Goal: Ask a question: Seek information or help from site administrators or community

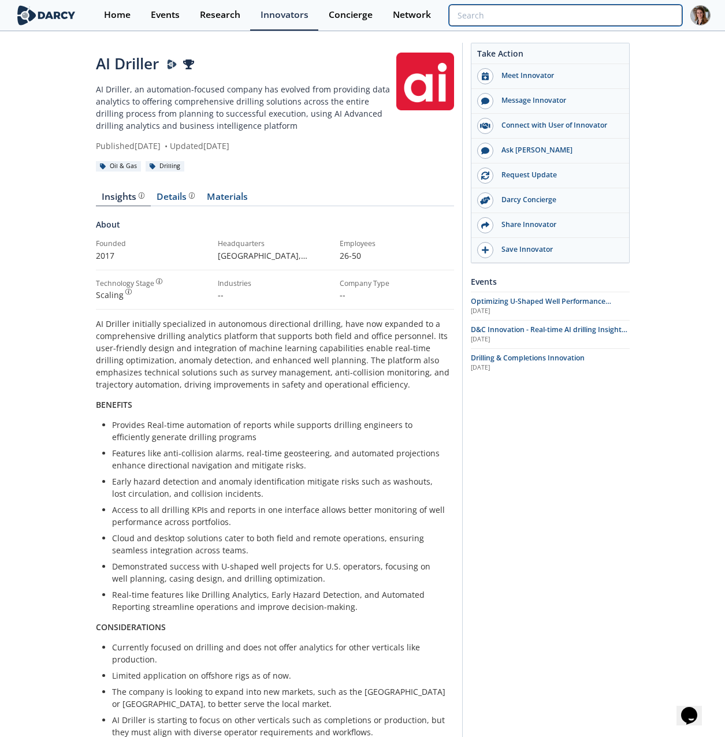
click at [610, 22] on input "search" at bounding box center [565, 15] width 233 height 21
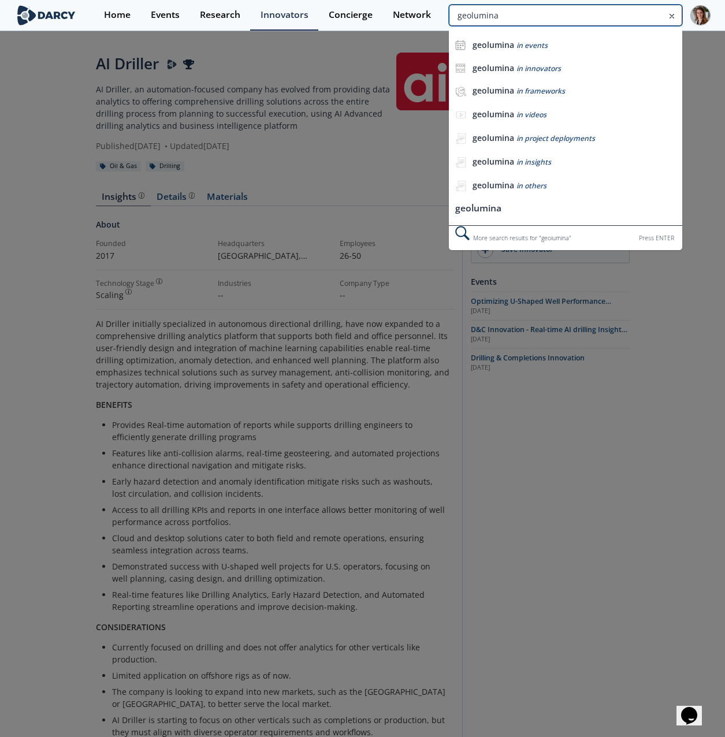
type input "geolumina"
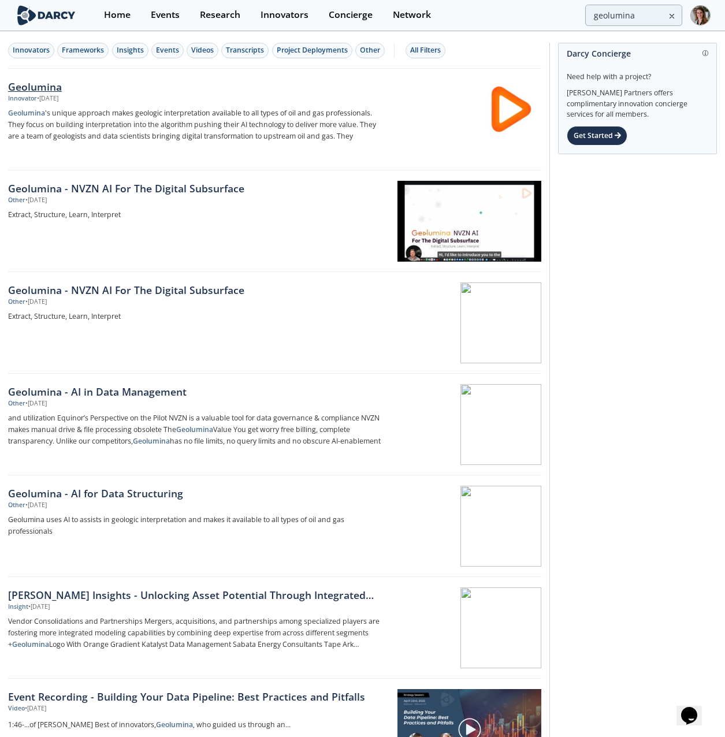
click at [56, 86] on div "Geolumina" at bounding box center [197, 86] width 379 height 15
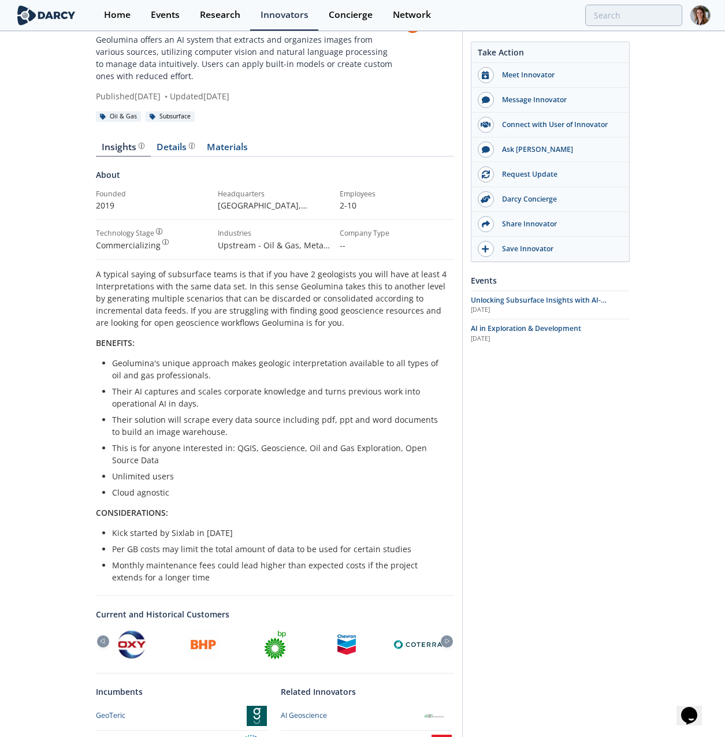
scroll to position [231, 0]
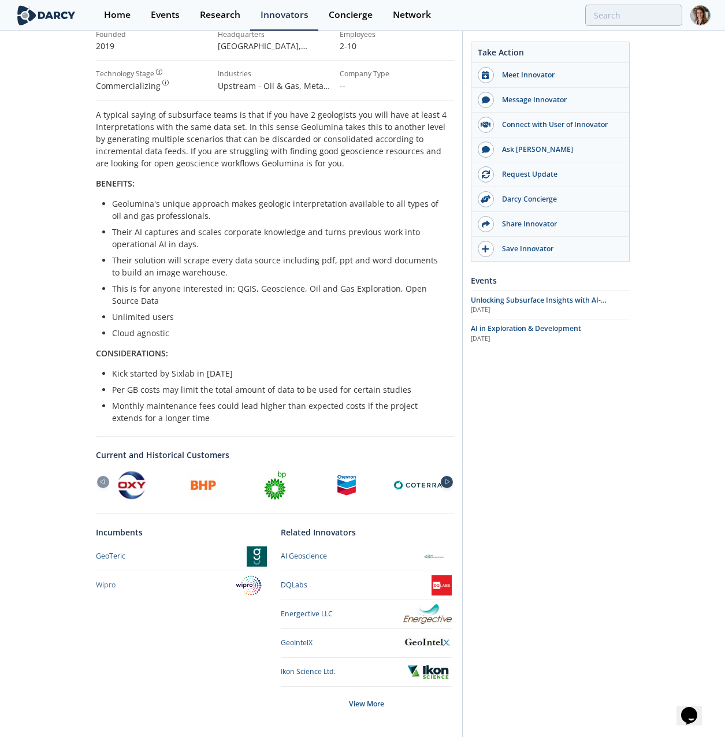
click at [443, 482] on icon at bounding box center [447, 481] width 14 height 5
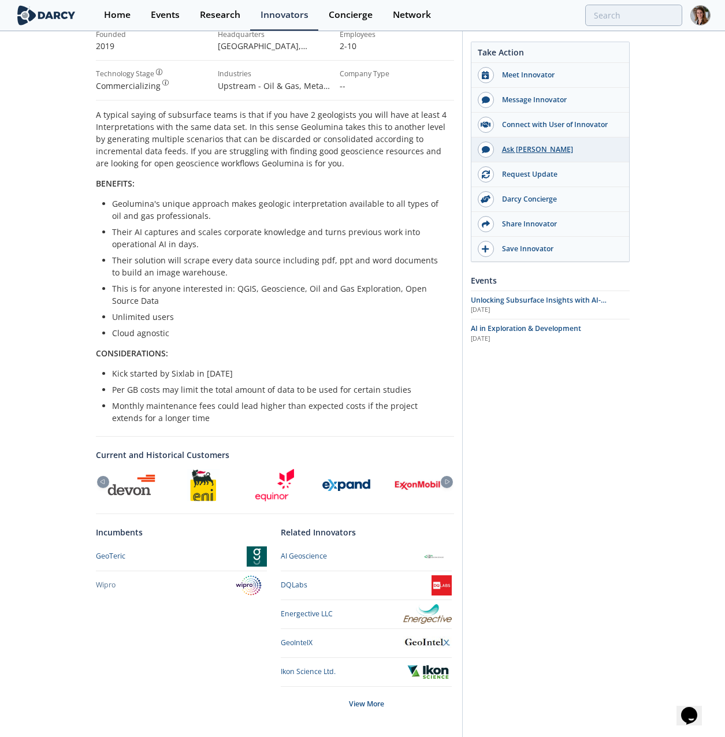
click at [525, 152] on div "Ask Darcy" at bounding box center [558, 149] width 129 height 10
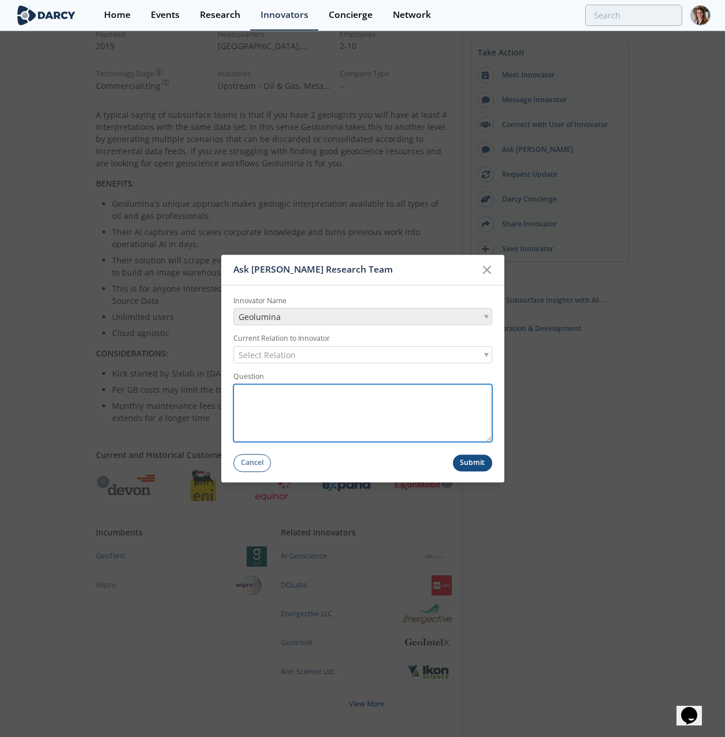
click at [290, 397] on textarea "Question" at bounding box center [362, 413] width 259 height 58
click at [275, 356] on span "Select Relation" at bounding box center [267, 355] width 57 height 16
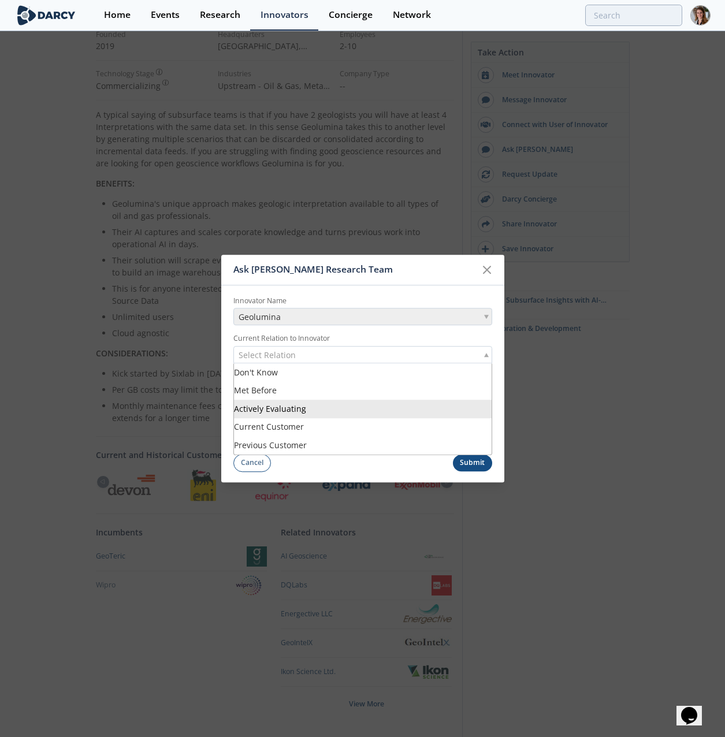
scroll to position [277, 0]
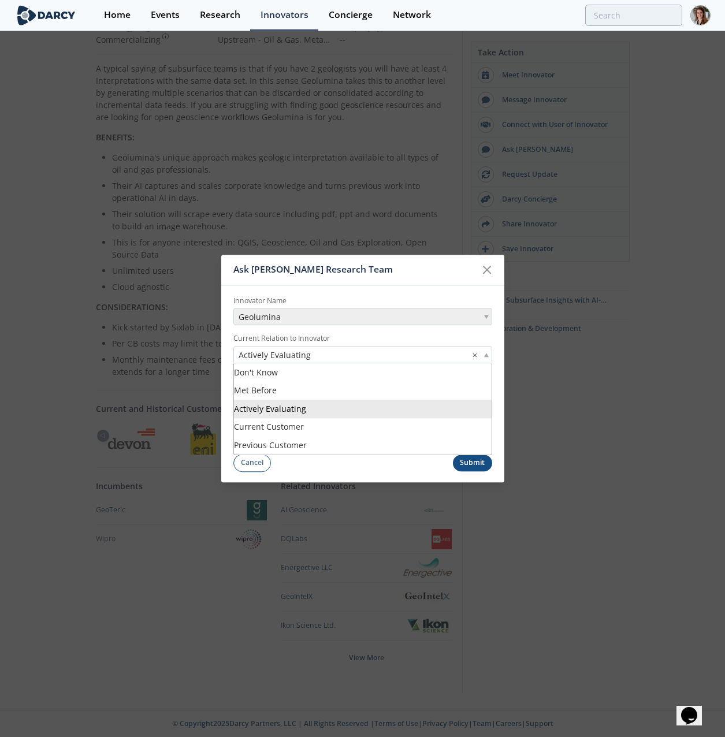
click at [273, 352] on span "Actively Evaluating" at bounding box center [275, 355] width 72 height 12
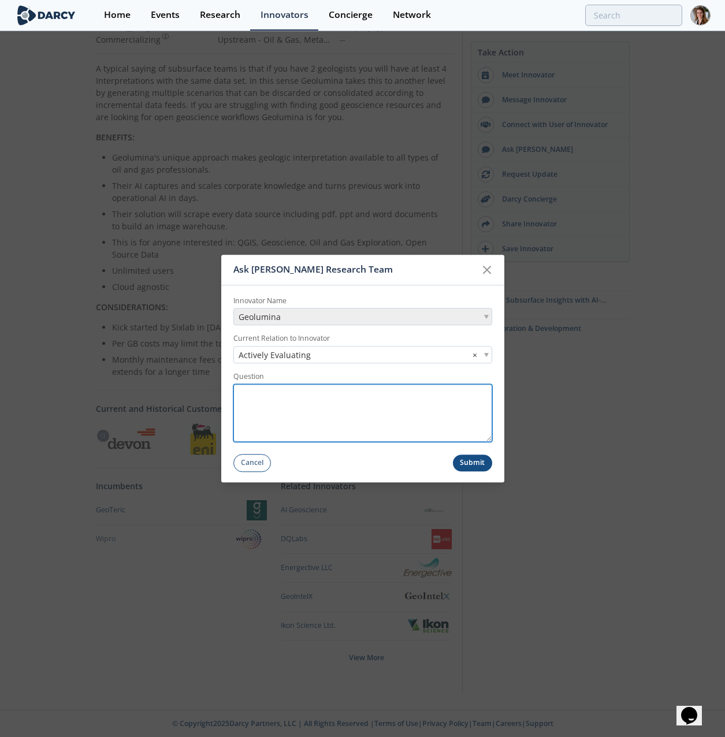
click at [277, 408] on textarea "Question" at bounding box center [362, 413] width 259 height 58
type textarea "Seeing a lot of big names as current and historical customers. Noticed Expand i…"
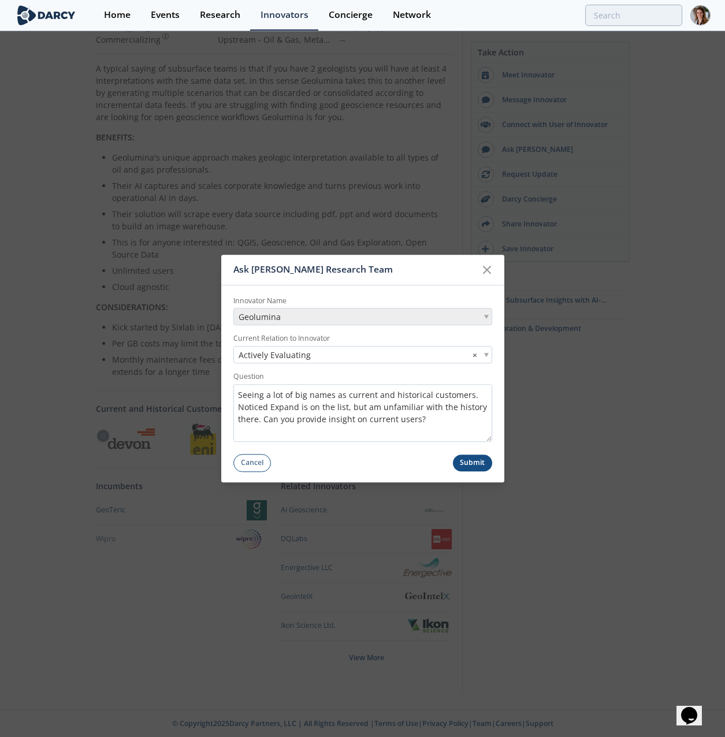
click at [479, 461] on button "Submit" at bounding box center [472, 463] width 39 height 17
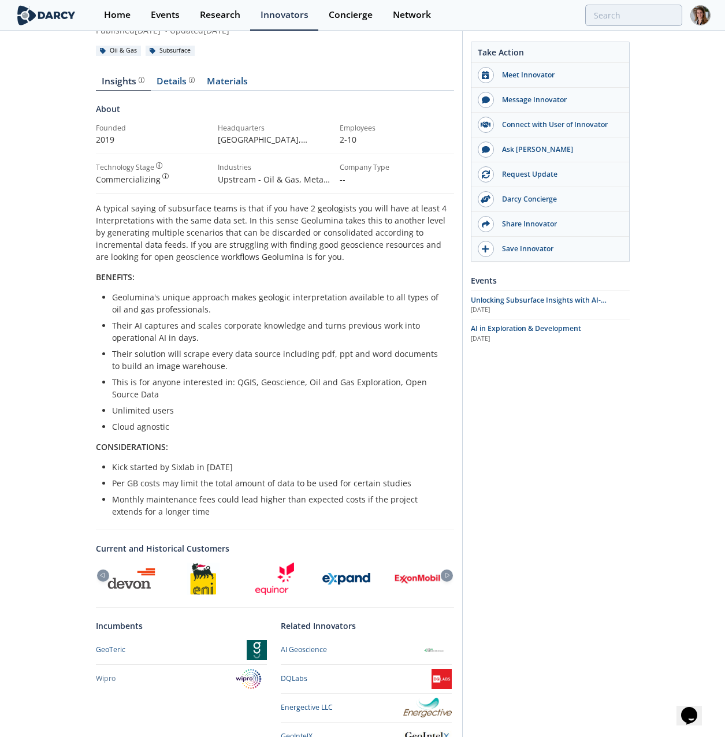
scroll to position [104, 0]
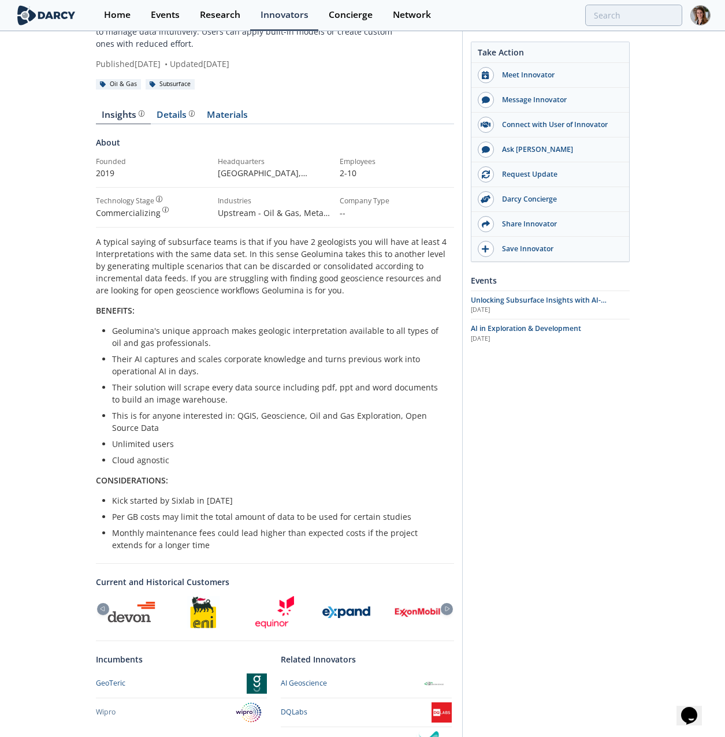
click at [226, 105] on div "Insights Details Materials About Founded 2019 Headquarters Austin, Texas , Unit…" at bounding box center [275, 478] width 358 height 768
click at [223, 111] on link "Materials" at bounding box center [227, 117] width 53 height 14
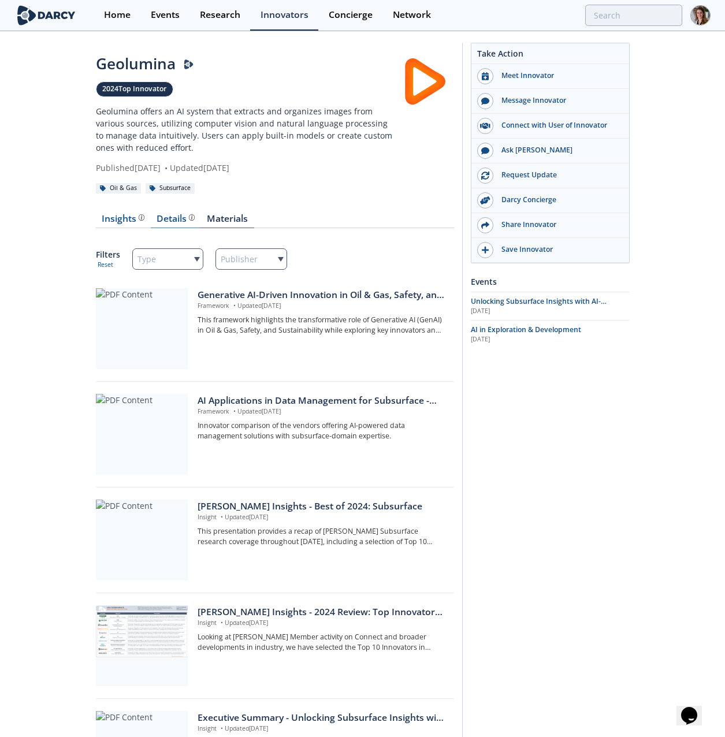
click at [174, 215] on div "Details" at bounding box center [176, 218] width 38 height 9
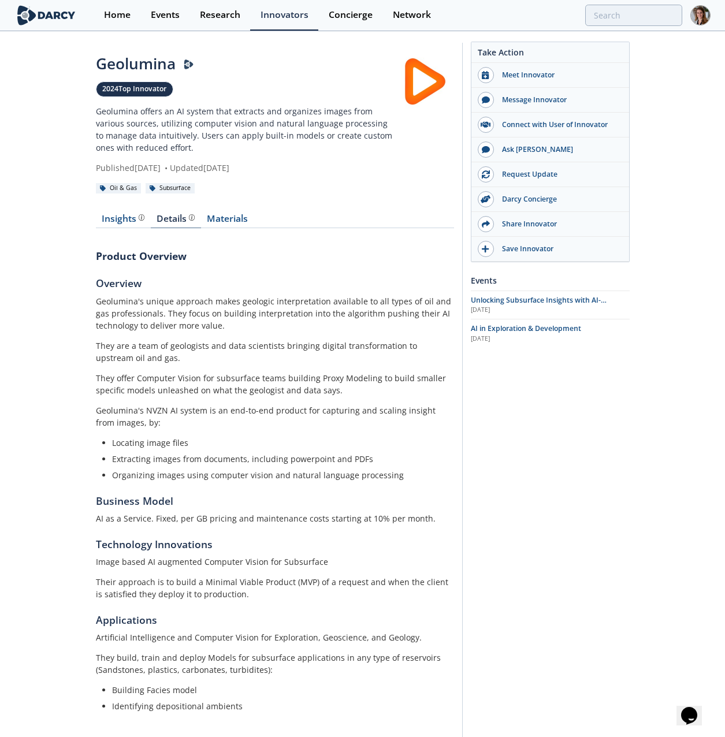
scroll to position [55, 0]
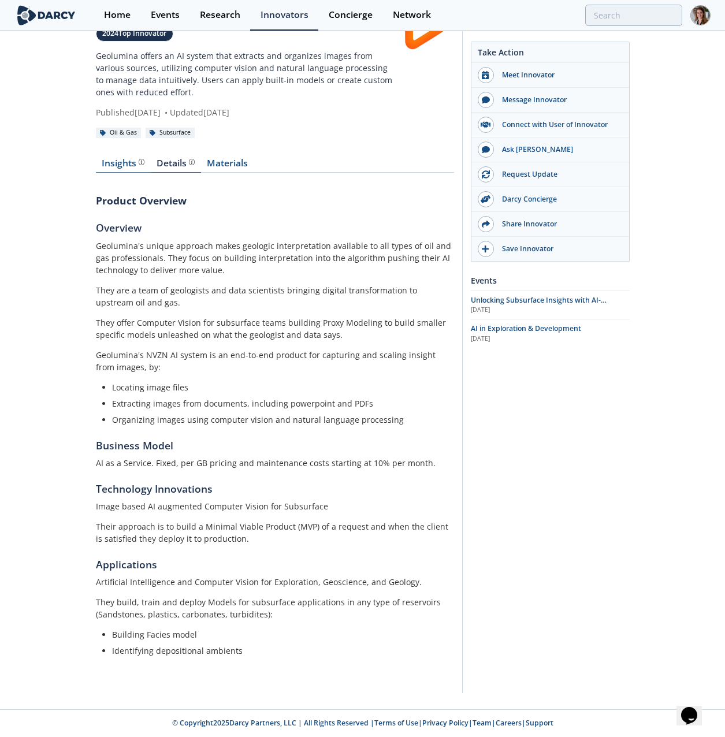
click at [124, 166] on div "Insights" at bounding box center [123, 163] width 43 height 9
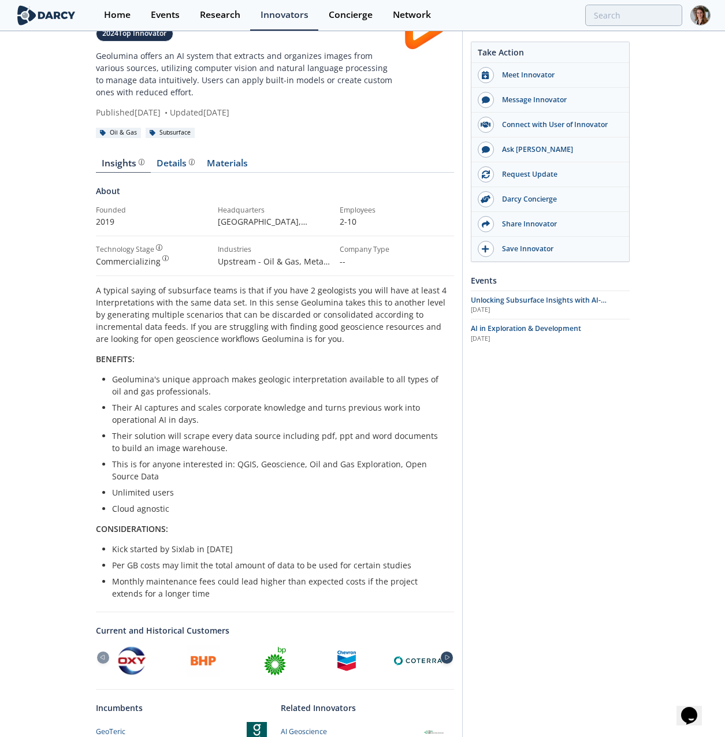
click at [451, 661] on div at bounding box center [447, 657] width 12 height 12
click at [450, 660] on div at bounding box center [447, 657] width 12 height 12
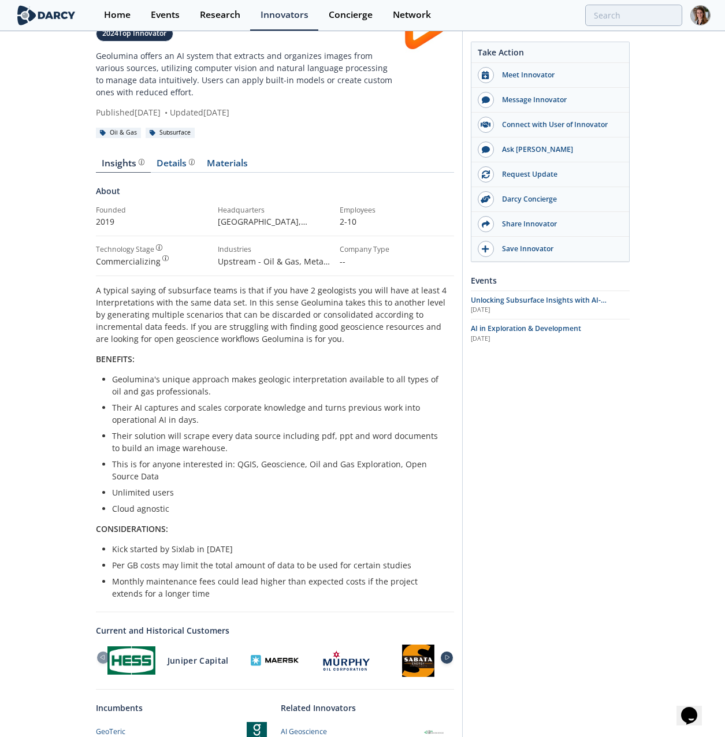
click at [450, 660] on div at bounding box center [447, 657] width 12 height 12
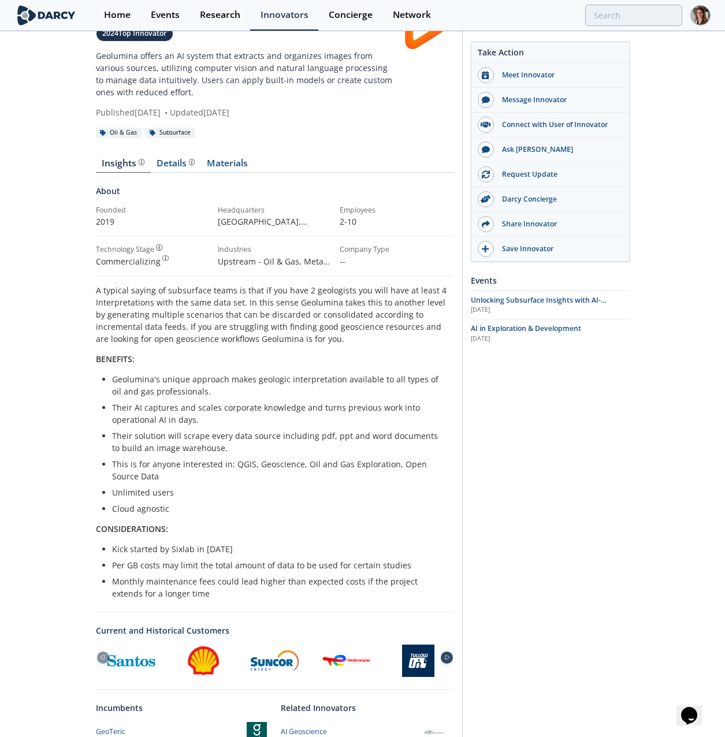
click at [450, 660] on div at bounding box center [447, 657] width 12 height 12
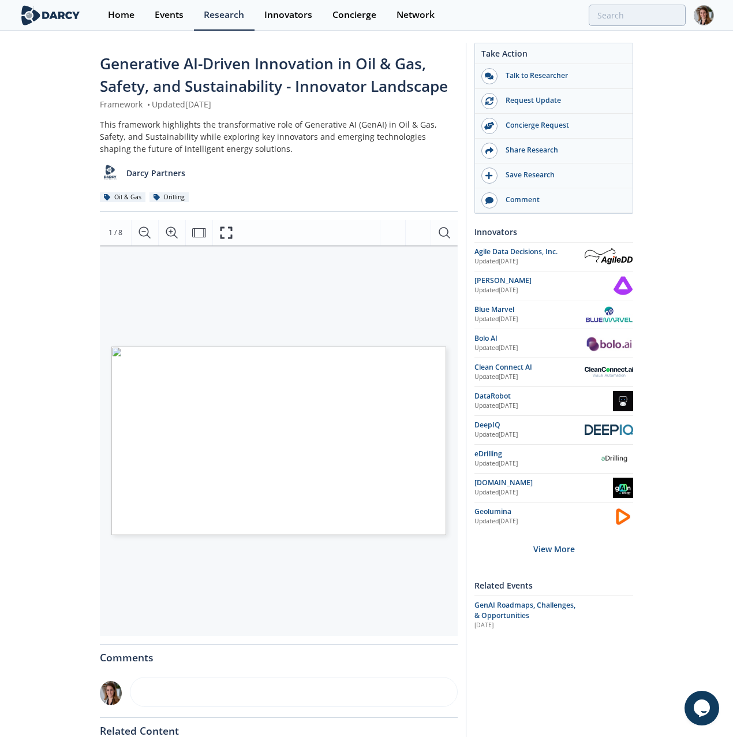
click at [415, 510] on span "Page 1" at bounding box center [537, 709] width 443 height 445
click at [223, 278] on div "GENERATIVE AI WORKING GROUP INNOVATOR LANDSCAPE & INNOVATOR SPOTLIGHTS Propriet…" at bounding box center [273, 345] width 347 height 200
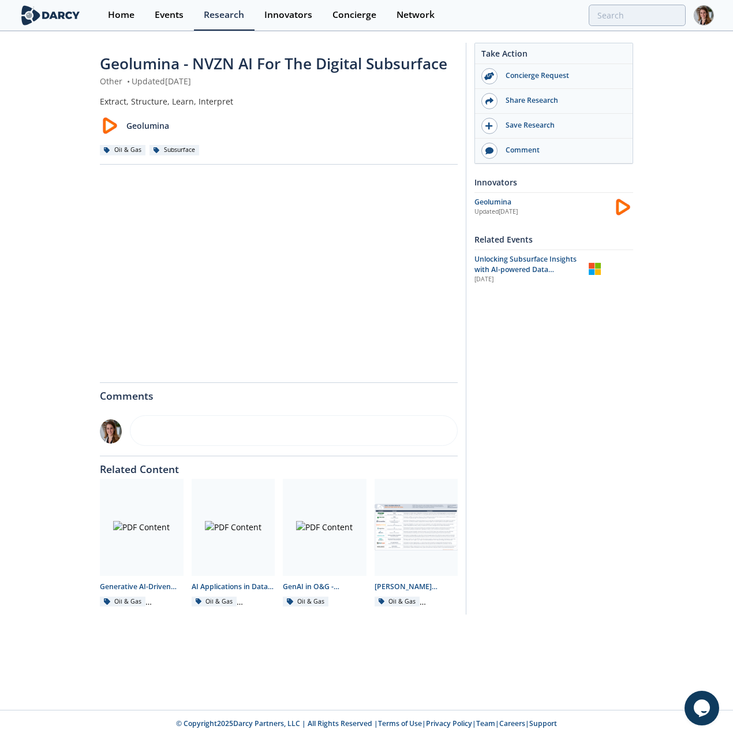
click at [620, 478] on div "Take Action Concierge Request Share Research Save Research Comment Innovators" at bounding box center [549, 329] width 167 height 572
